Goal: Transaction & Acquisition: Purchase product/service

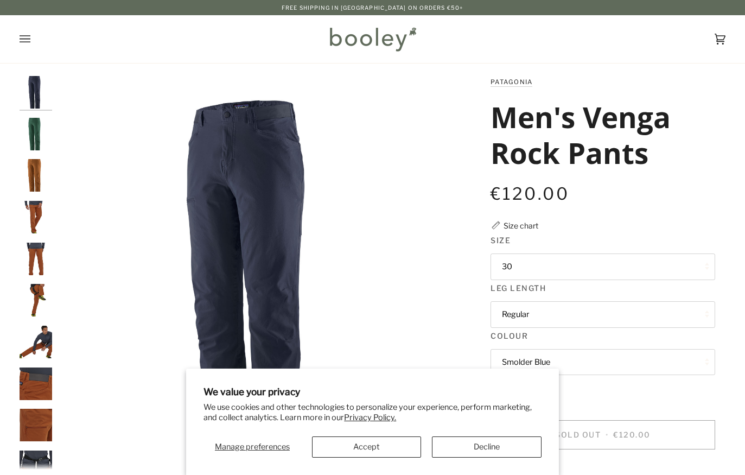
click at [353, 434] on div "Manage preferences Accept Decline" at bounding box center [373, 442] width 338 height 29
click at [358, 446] on button "Accept" at bounding box center [367, 446] width 110 height 21
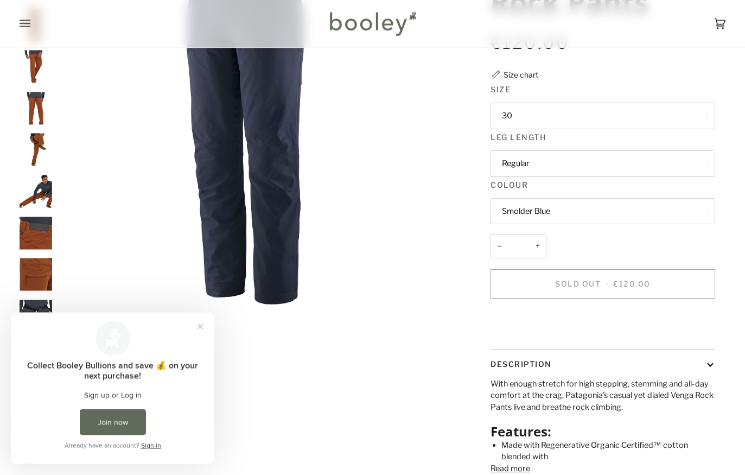
scroll to position [151, 0]
click at [198, 330] on button "Close prompt" at bounding box center [201, 327] width 20 height 20
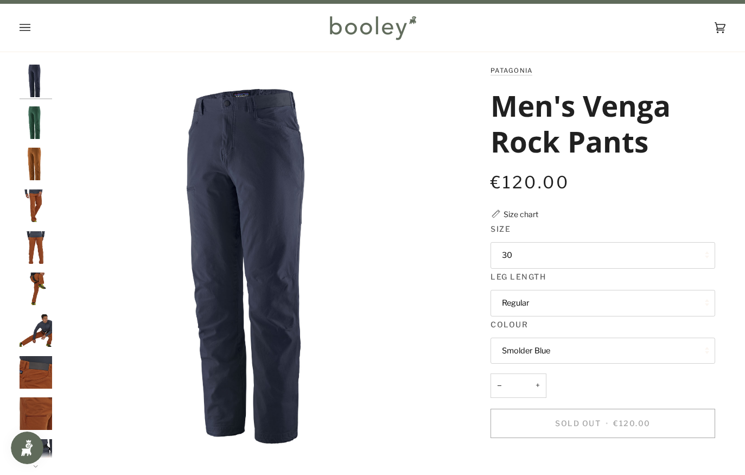
scroll to position [14, 0]
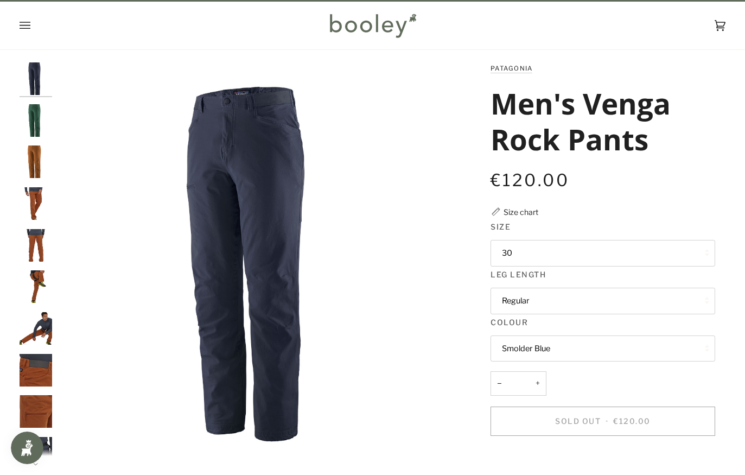
click at [646, 304] on button "Regular" at bounding box center [603, 301] width 225 height 27
click at [549, 298] on button "Regular" at bounding box center [603, 301] width 225 height 27
click at [590, 306] on button "Regular" at bounding box center [603, 301] width 225 height 27
click at [586, 349] on button "Smolder Blue" at bounding box center [603, 348] width 225 height 27
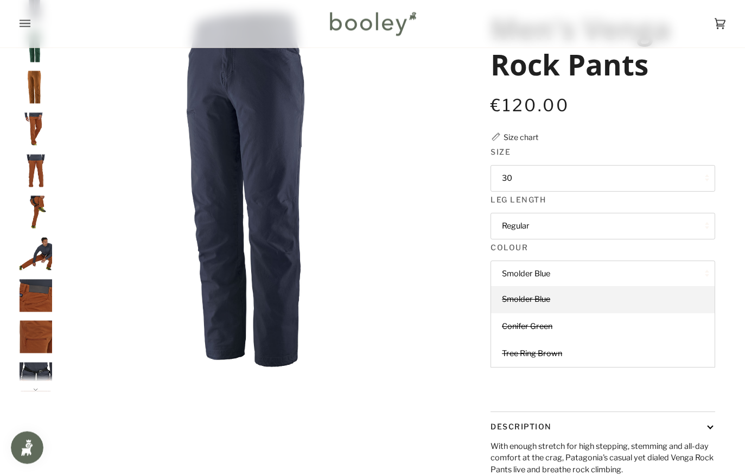
scroll to position [87, 0]
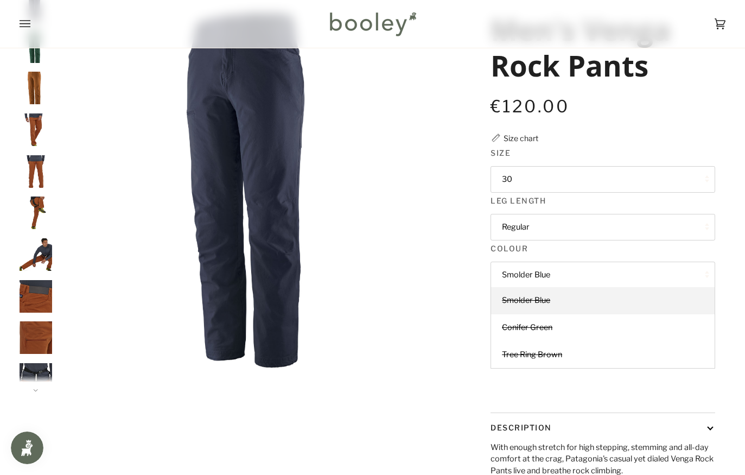
click at [572, 333] on link "Conifer Green" at bounding box center [603, 327] width 224 height 27
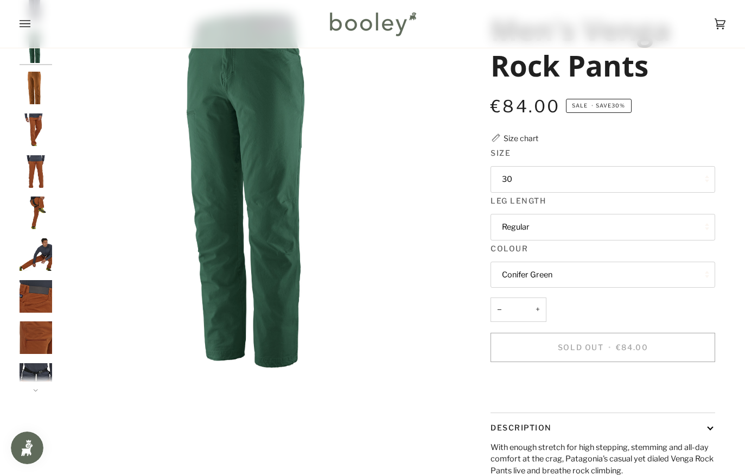
click at [611, 273] on button "Conifer Green" at bounding box center [603, 275] width 225 height 27
click at [585, 350] on link "Tree Ring Brown" at bounding box center [603, 354] width 224 height 27
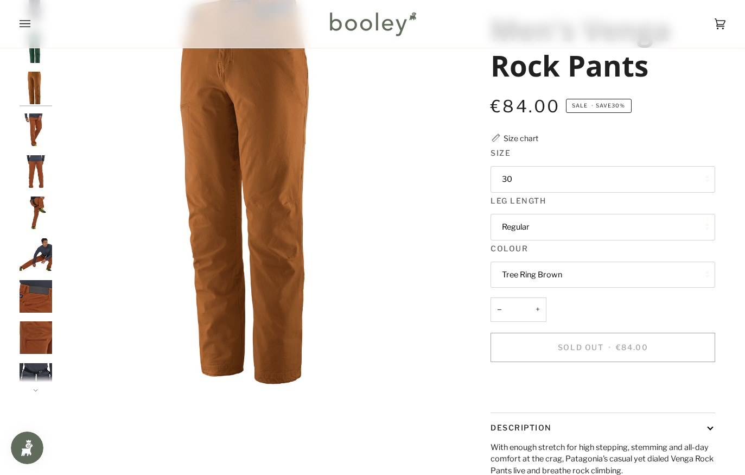
click at [607, 277] on button "Tree Ring Brown" at bounding box center [603, 275] width 225 height 27
click at [602, 302] on link "Smolder Blue" at bounding box center [603, 300] width 224 height 27
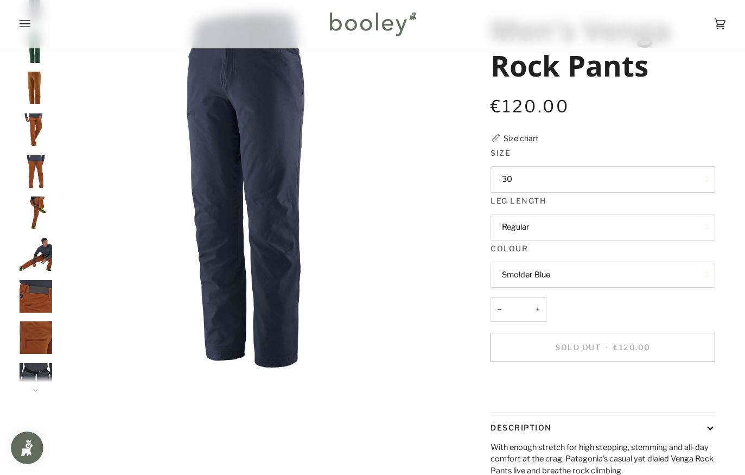
click at [641, 182] on button "30" at bounding box center [603, 179] width 225 height 27
click at [664, 122] on div "€120.00 Sale • Save 30%" at bounding box center [603, 113] width 225 height 39
click at [598, 232] on button "Regular" at bounding box center [603, 227] width 225 height 27
